Goal: Information Seeking & Learning: Learn about a topic

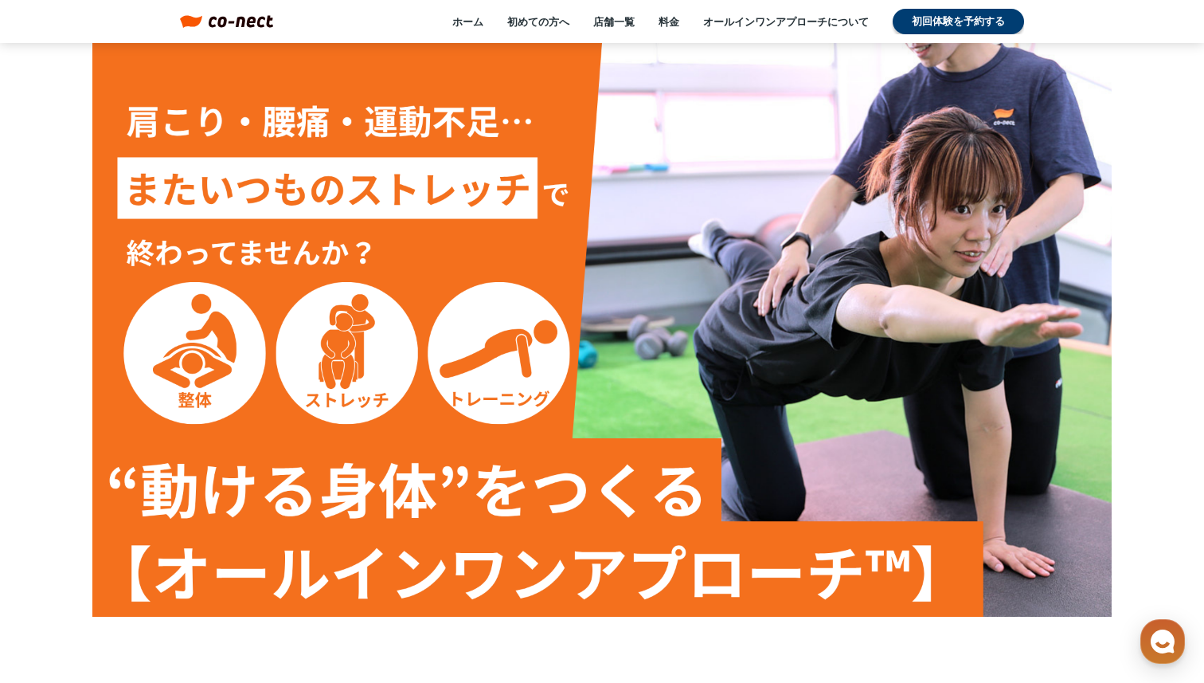
click at [420, 123] on img at bounding box center [602, 329] width 1020 height 573
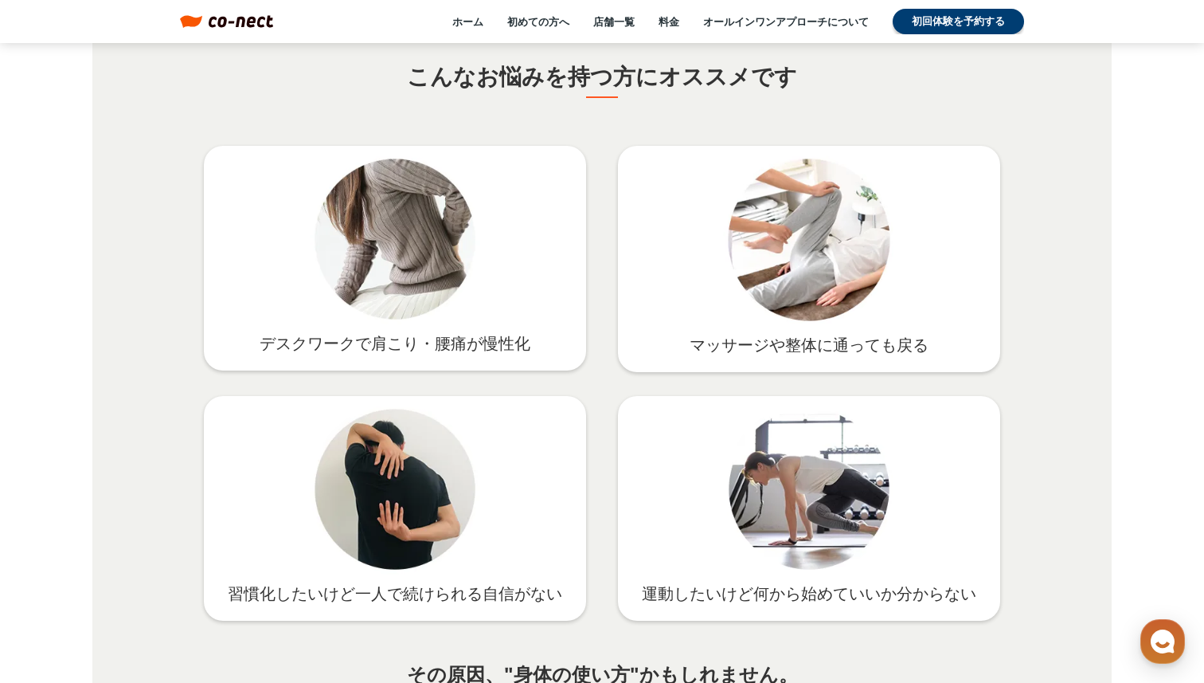
scroll to position [2423, 0]
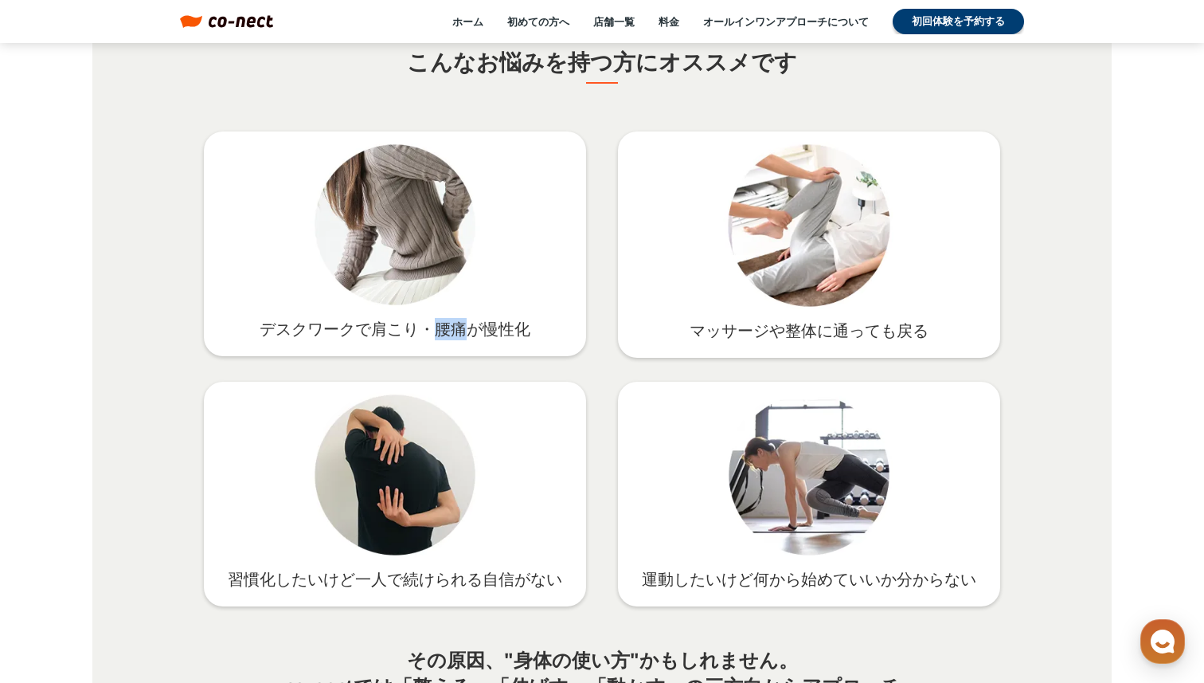
drag, startPoint x: 435, startPoint y: 331, endPoint x: 463, endPoint y: 327, distance: 28.1
click at [463, 327] on p "デスクワークで肩こり・腰痛が慢性化" at bounding box center [395, 329] width 350 height 22
click at [453, 262] on img at bounding box center [395, 224] width 170 height 170
click at [535, 422] on div "習慣化したいけど一人で続けられる自信がない" at bounding box center [395, 494] width 382 height 225
click at [592, 429] on div "デスクワークで肩こり・腰痛が慢性化 マッサージや整体に通っても戻る 習慣化したいけど一人で続けられる自信がない 運動したいけど何から始めていいか分からない" at bounding box center [602, 368] width 797 height 475
